Goal: Information Seeking & Learning: Find specific fact

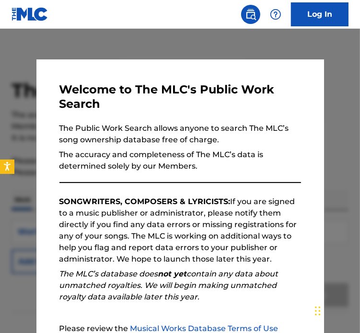
scroll to position [100, 0]
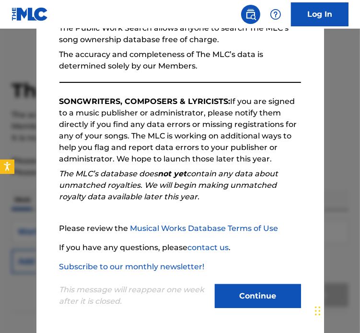
click at [258, 311] on div "Welcome to The MLC's Public Work Search The Public Work Search allows anyone to…" at bounding box center [180, 146] width 288 height 375
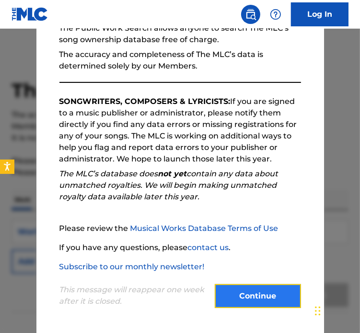
click at [258, 299] on button "Continue" at bounding box center [258, 297] width 86 height 24
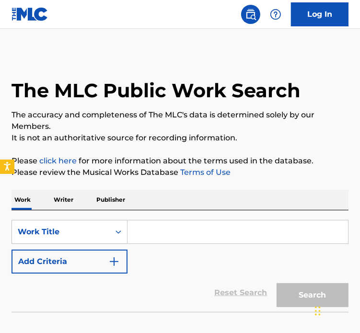
click at [162, 234] on input "Search Form" at bounding box center [238, 232] width 221 height 23
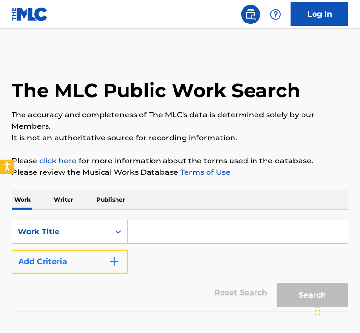
click at [80, 266] on button "Add Criteria" at bounding box center [70, 262] width 116 height 24
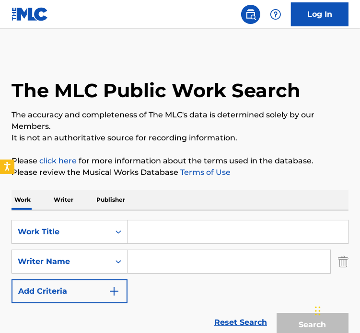
click at [196, 266] on input "Search Form" at bounding box center [229, 261] width 203 height 23
paste input "[PERSON_NAME]"
type input "[PERSON_NAME]"
click at [230, 221] on input "Search Form" at bounding box center [238, 232] width 221 height 23
paste input "13 Going on 30"
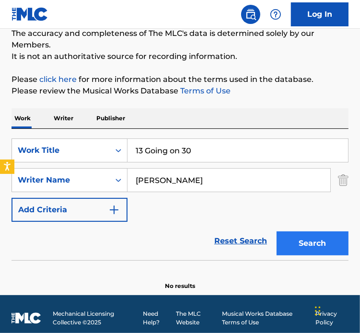
scroll to position [89, 0]
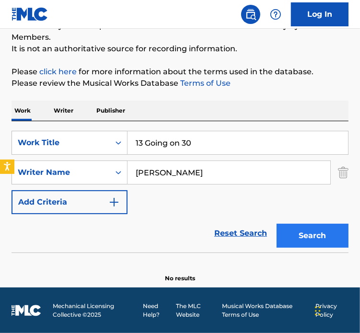
type input "13 Going on 30"
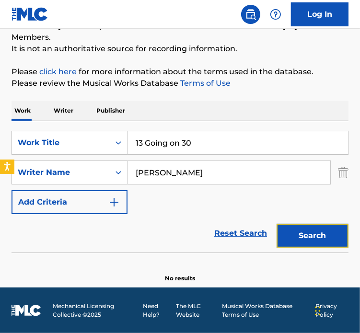
click at [314, 244] on button "Search" at bounding box center [313, 236] width 72 height 24
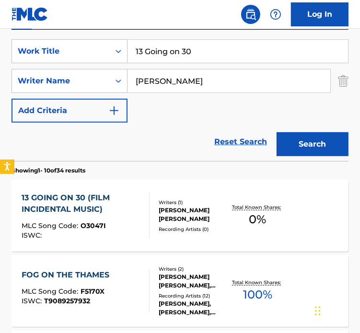
scroll to position [185, 0]
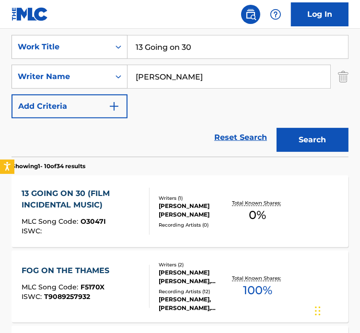
click at [188, 222] on div "Recording Artists ( 0 )" at bounding box center [194, 225] width 71 height 7
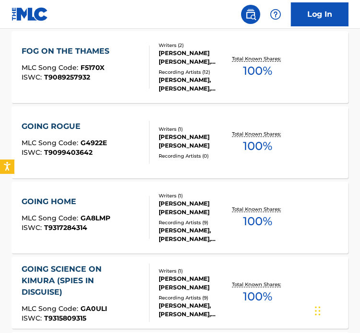
scroll to position [425, 0]
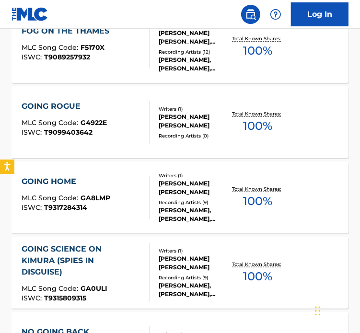
click at [209, 123] on div "[PERSON_NAME] [PERSON_NAME]" at bounding box center [194, 121] width 71 height 17
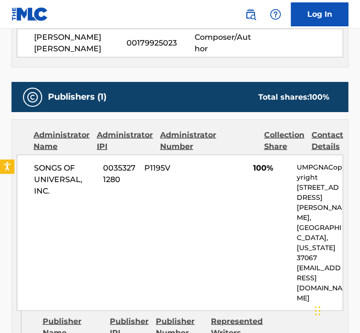
scroll to position [432, 0]
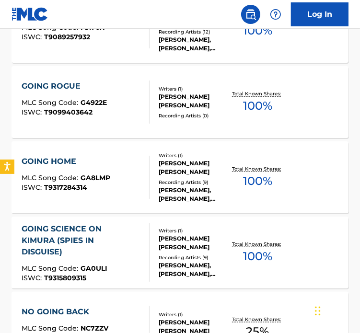
scroll to position [205, 0]
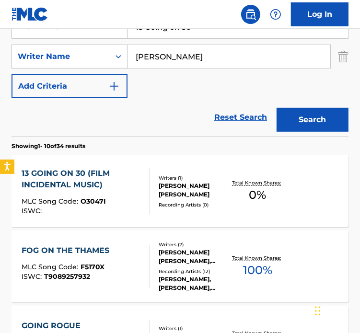
click at [74, 182] on div "13 GOING ON 30 (FILM INCIDENTAL MUSIC)" at bounding box center [82, 179] width 120 height 23
